Goal: Find specific page/section

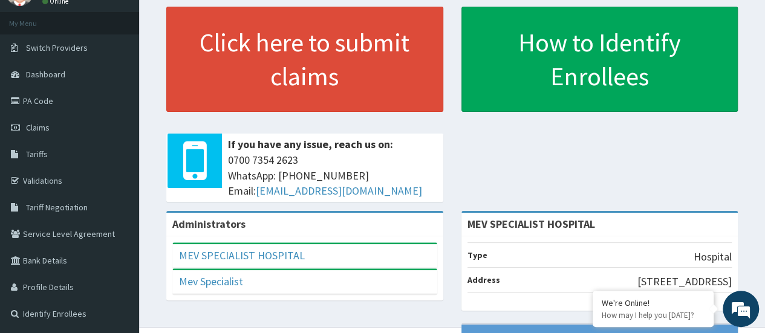
scroll to position [59, 0]
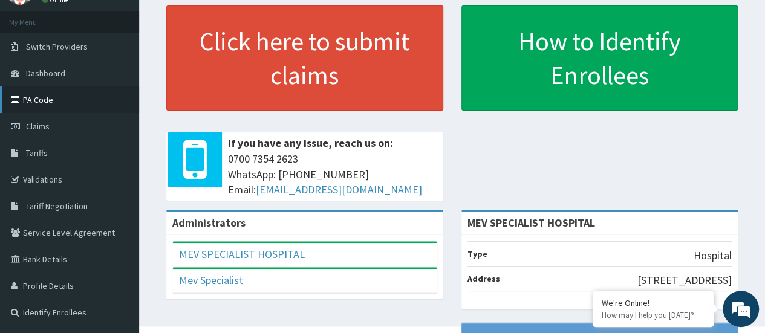
click at [45, 102] on link "PA Code" at bounding box center [69, 100] width 139 height 27
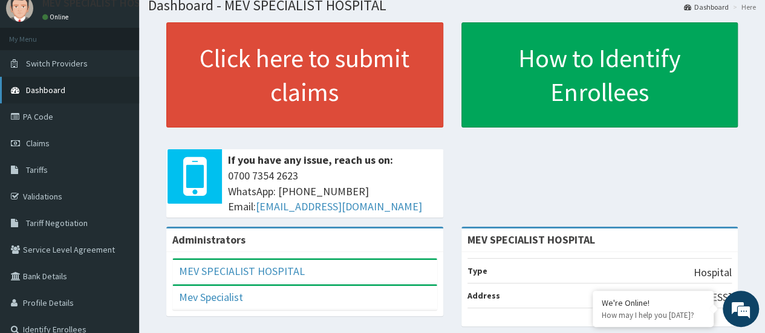
scroll to position [41, 0]
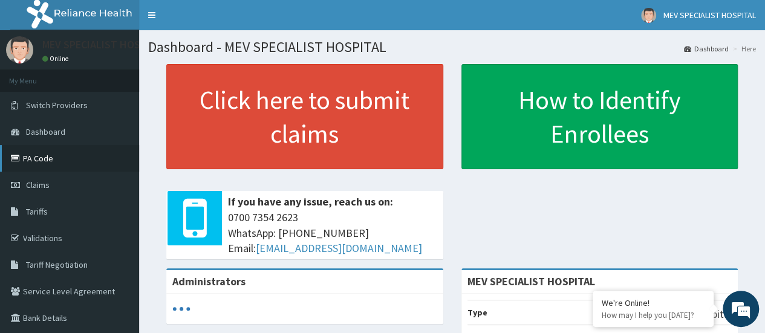
click at [49, 163] on link "PA Code" at bounding box center [69, 158] width 139 height 27
